Goal: Information Seeking & Learning: Learn about a topic

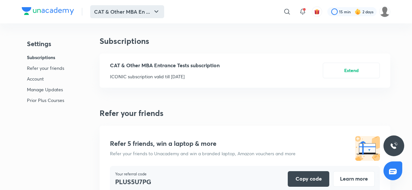
click at [126, 7] on button "CAT & Other MBA En ..." at bounding box center [127, 11] width 74 height 13
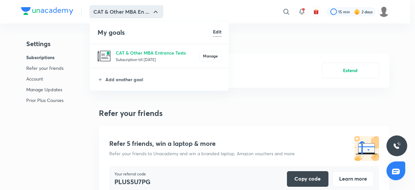
click at [136, 57] on p "Subscription till [DATE]" at bounding box center [158, 59] width 84 height 6
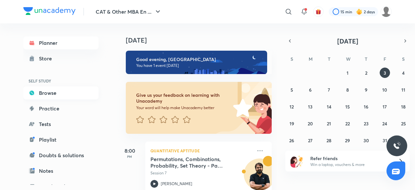
click at [54, 94] on link "Browse" at bounding box center [60, 92] width 75 height 13
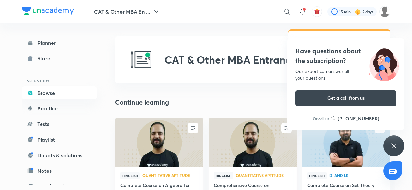
scroll to position [78, 0]
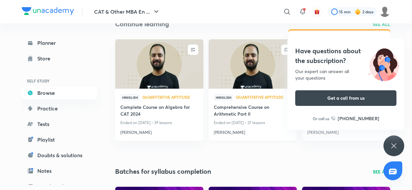
click at [239, 107] on h4 "Comprehensive Course on Arithmetic Part II" at bounding box center [253, 111] width 78 height 15
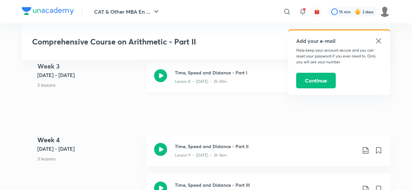
scroll to position [611, 0]
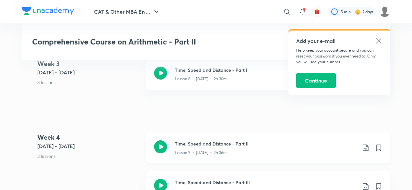
click at [366, 148] on icon at bounding box center [366, 148] width 8 height 8
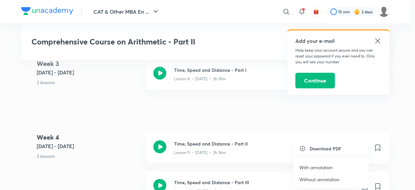
click at [327, 168] on p "With annotation" at bounding box center [316, 167] width 33 height 7
